Goal: Information Seeking & Learning: Understand process/instructions

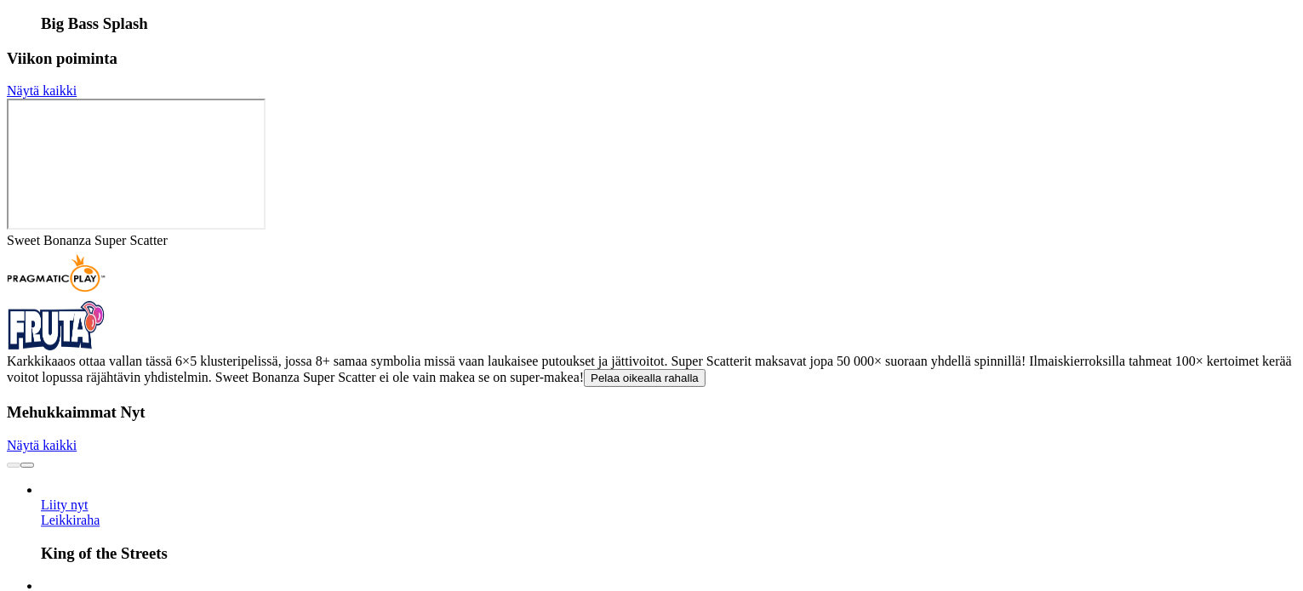
scroll to position [4468, 0]
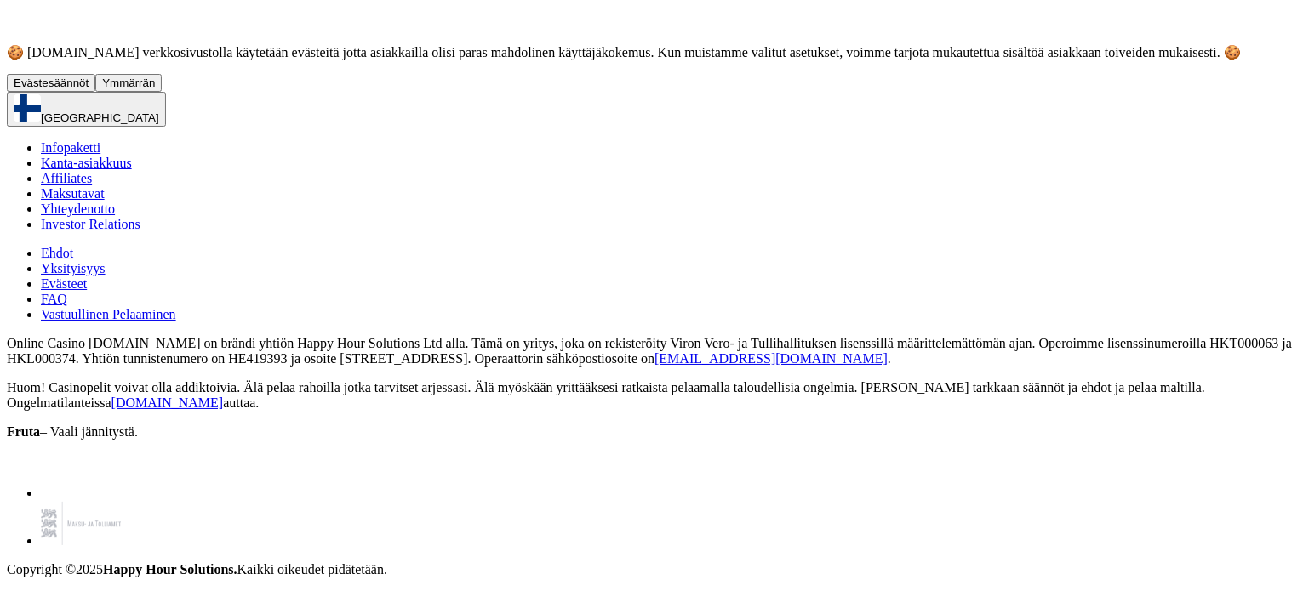
scroll to position [17956, 0]
drag, startPoint x: 351, startPoint y: 115, endPoint x: 693, endPoint y: 368, distance: 425.3
copy div "Lorem Ipsumd 4.5 – 19. sitametcon 4689 Adipi elitse Doeiu.tem in utlaboreet dol…"
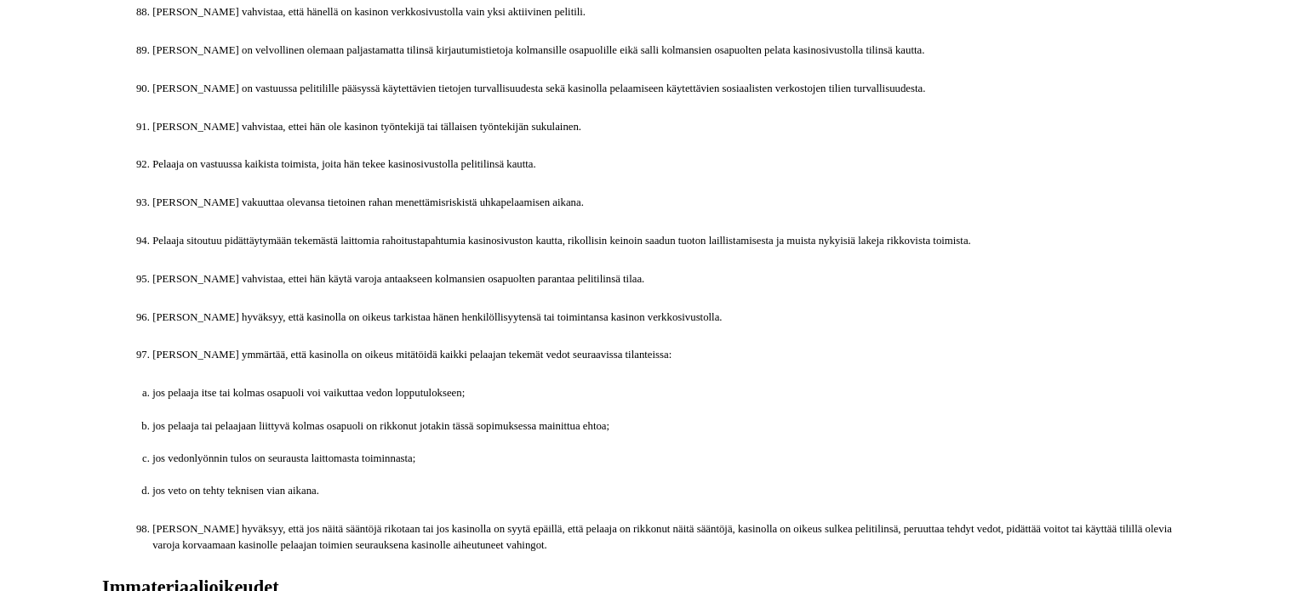
scroll to position [9786, 0]
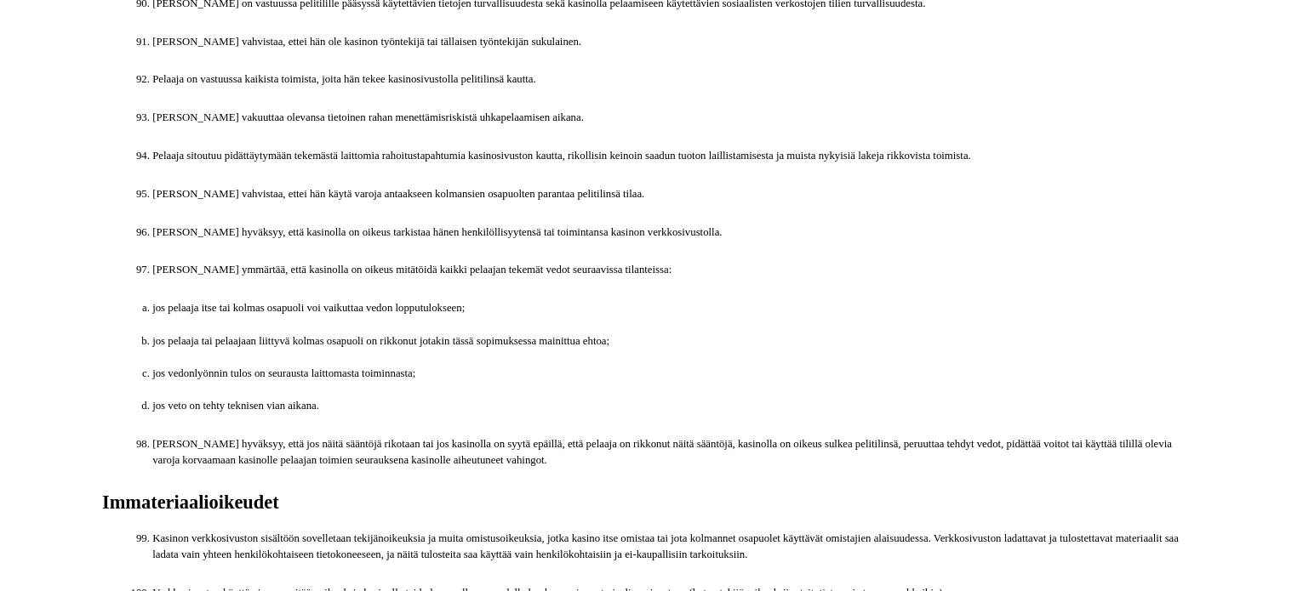
drag, startPoint x: 306, startPoint y: 225, endPoint x: 717, endPoint y: 283, distance: 415.2
copy div "Loremips dolorsi ametcons adipi Elitseddo eiusmodt incidid utlabore etdol magna…"
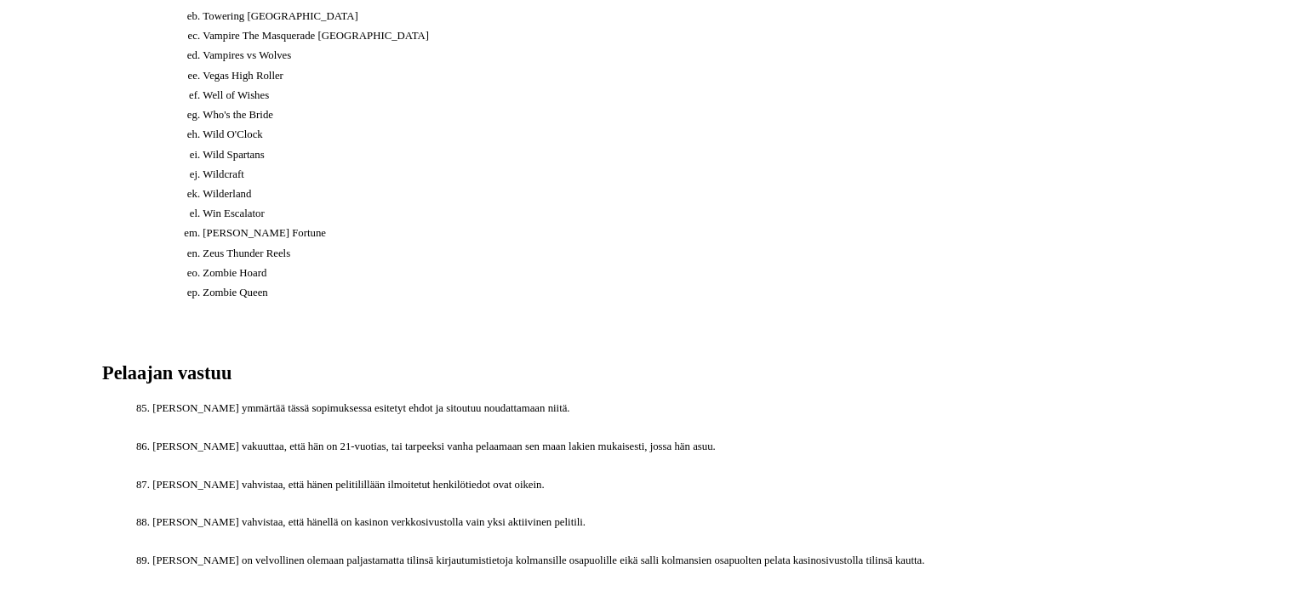
scroll to position [9276, 0]
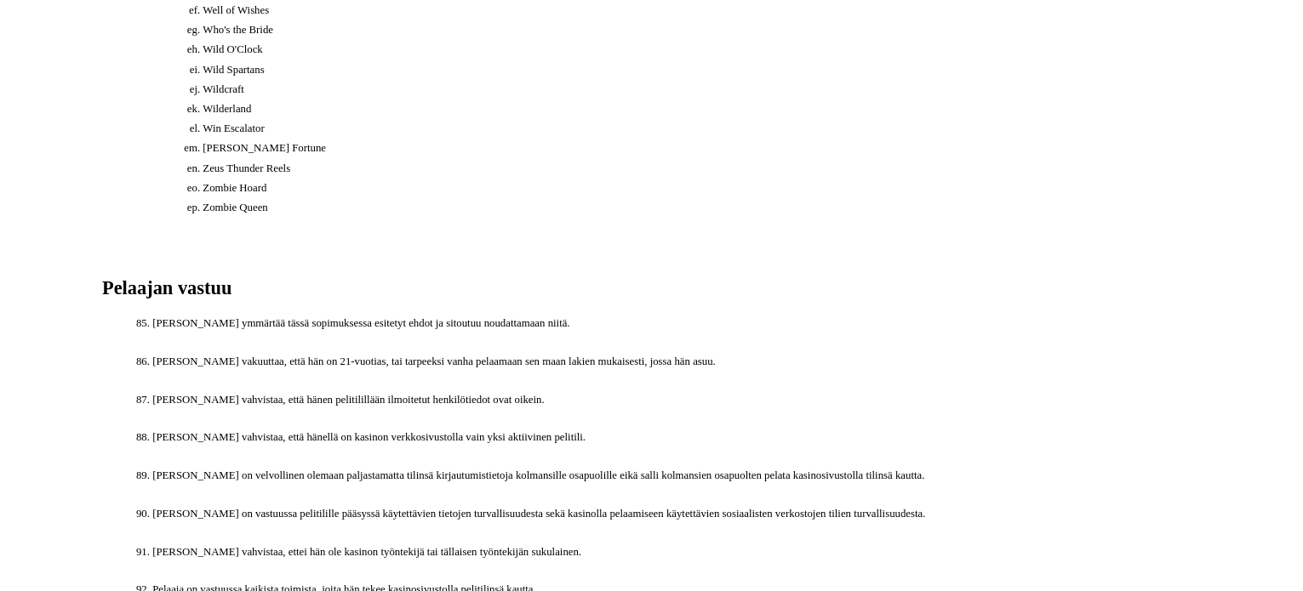
drag, startPoint x: 347, startPoint y: 147, endPoint x: 647, endPoint y: 451, distance: 426.6
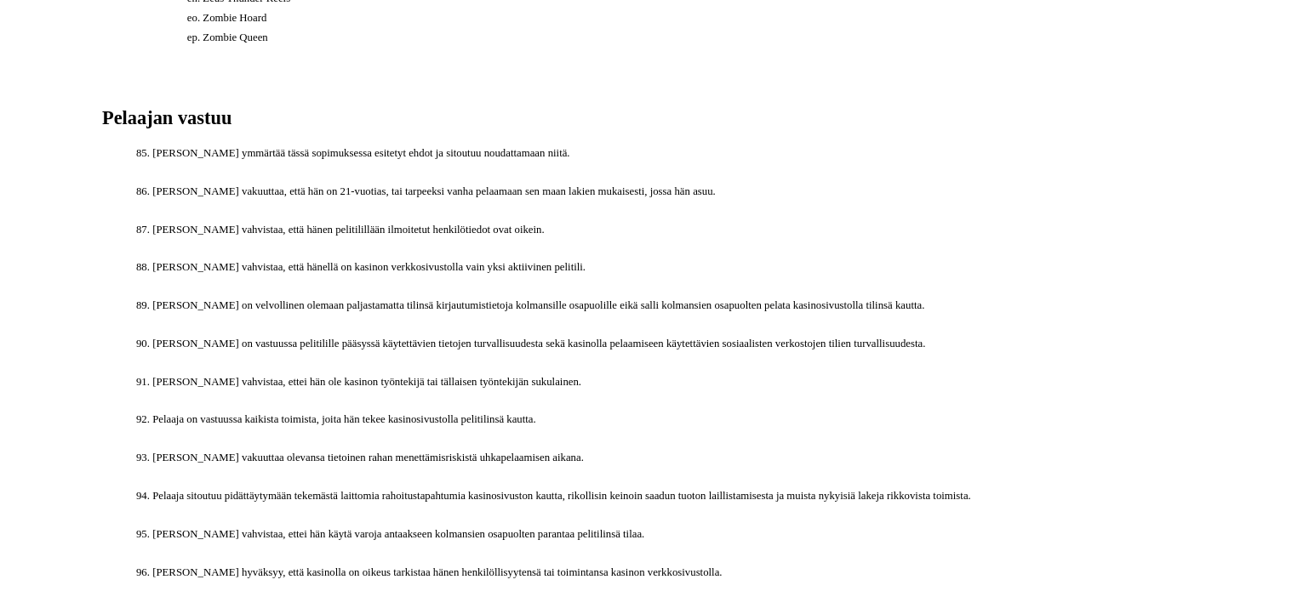
scroll to position [9531, 0]
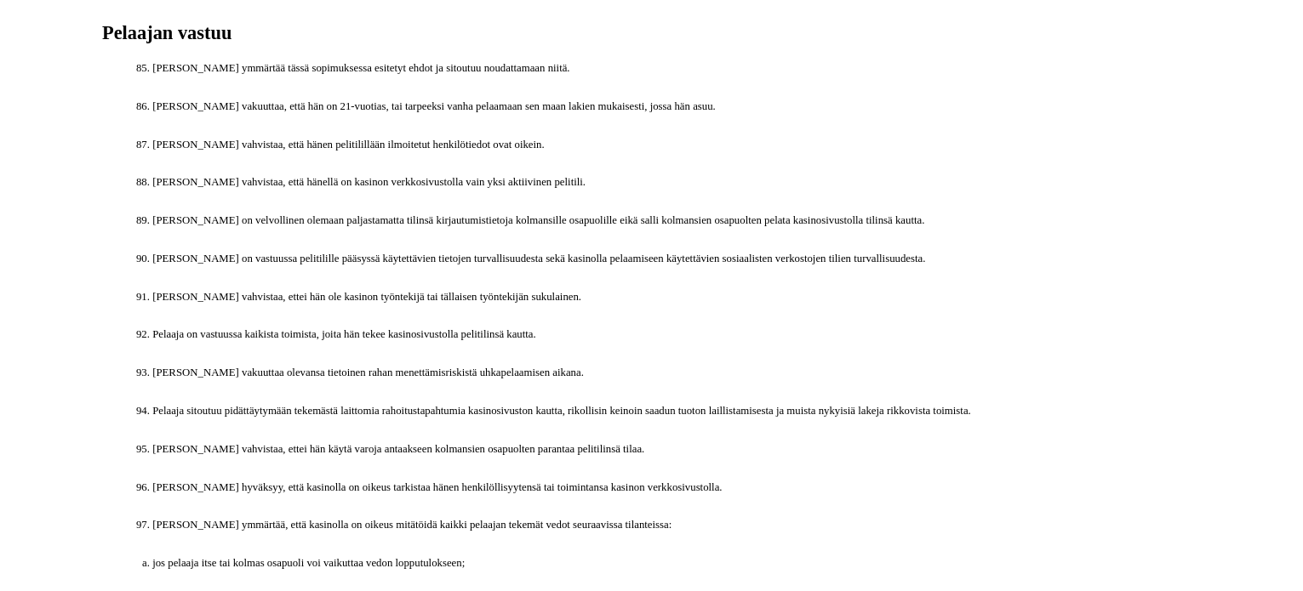
drag, startPoint x: 372, startPoint y: 299, endPoint x: 843, endPoint y: 537, distance: 528.2
copy div "Loremipsumdolors am consect adipisci elitse, doei tempo inc utlabor etdolorem. …"
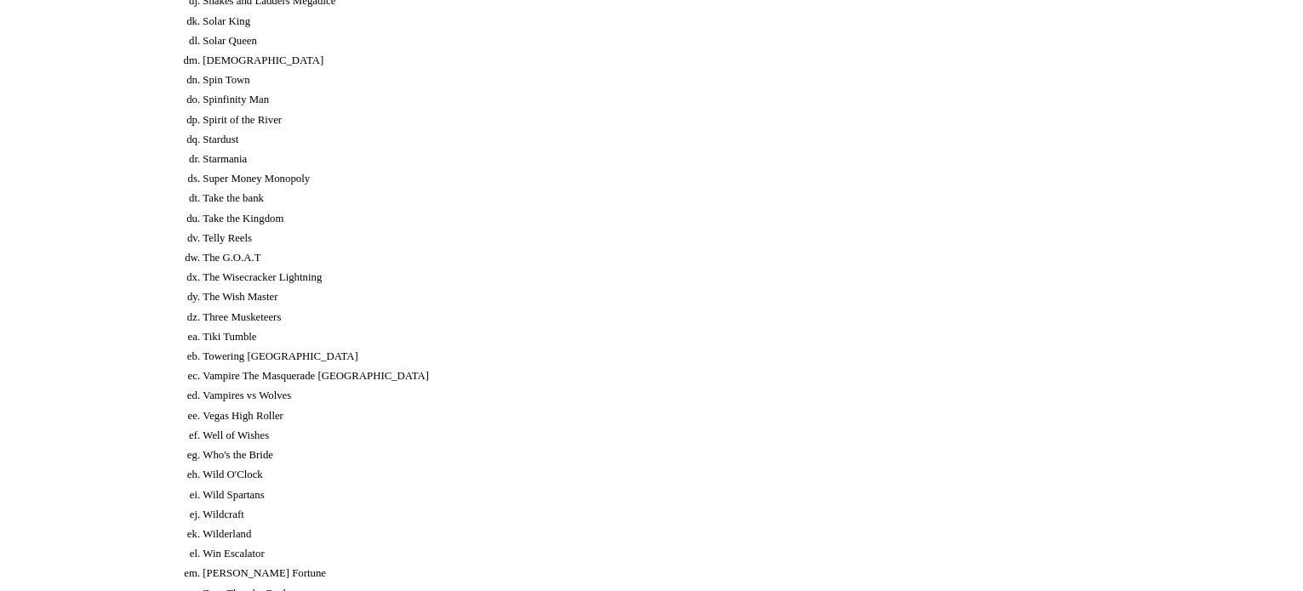
scroll to position [8680, 0]
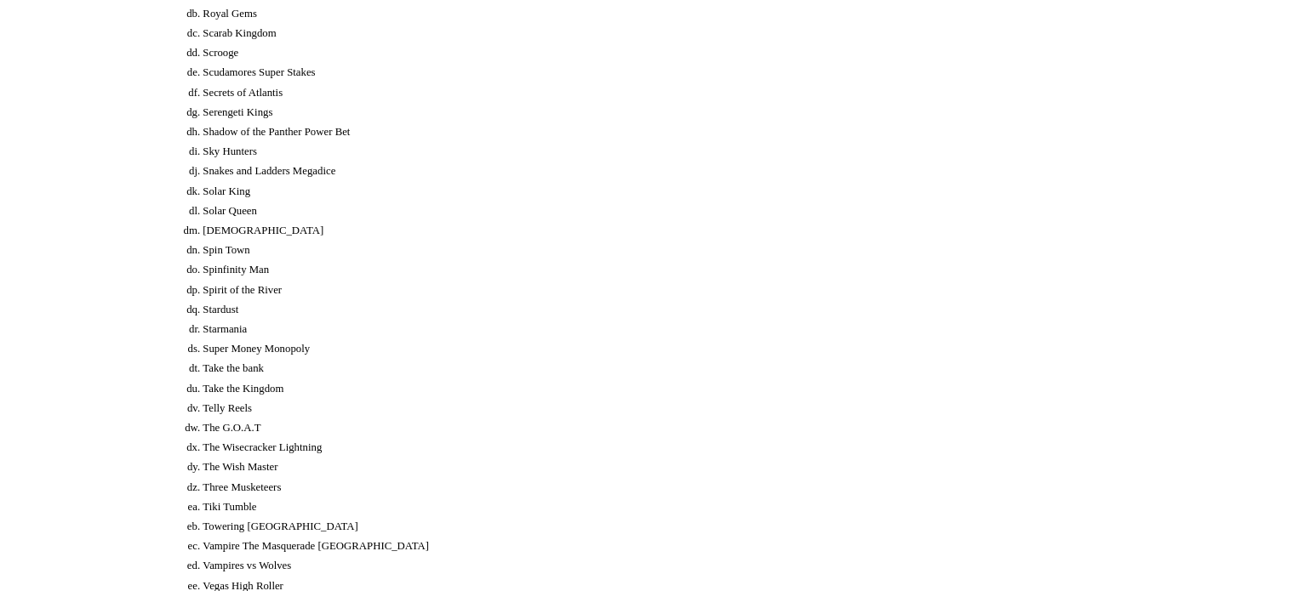
drag, startPoint x: 370, startPoint y: 400, endPoint x: 782, endPoint y: 426, distance: 412.7
copy h2 "Bonusten käyttöä koskevat ehdot"
